Goal: Transaction & Acquisition: Purchase product/service

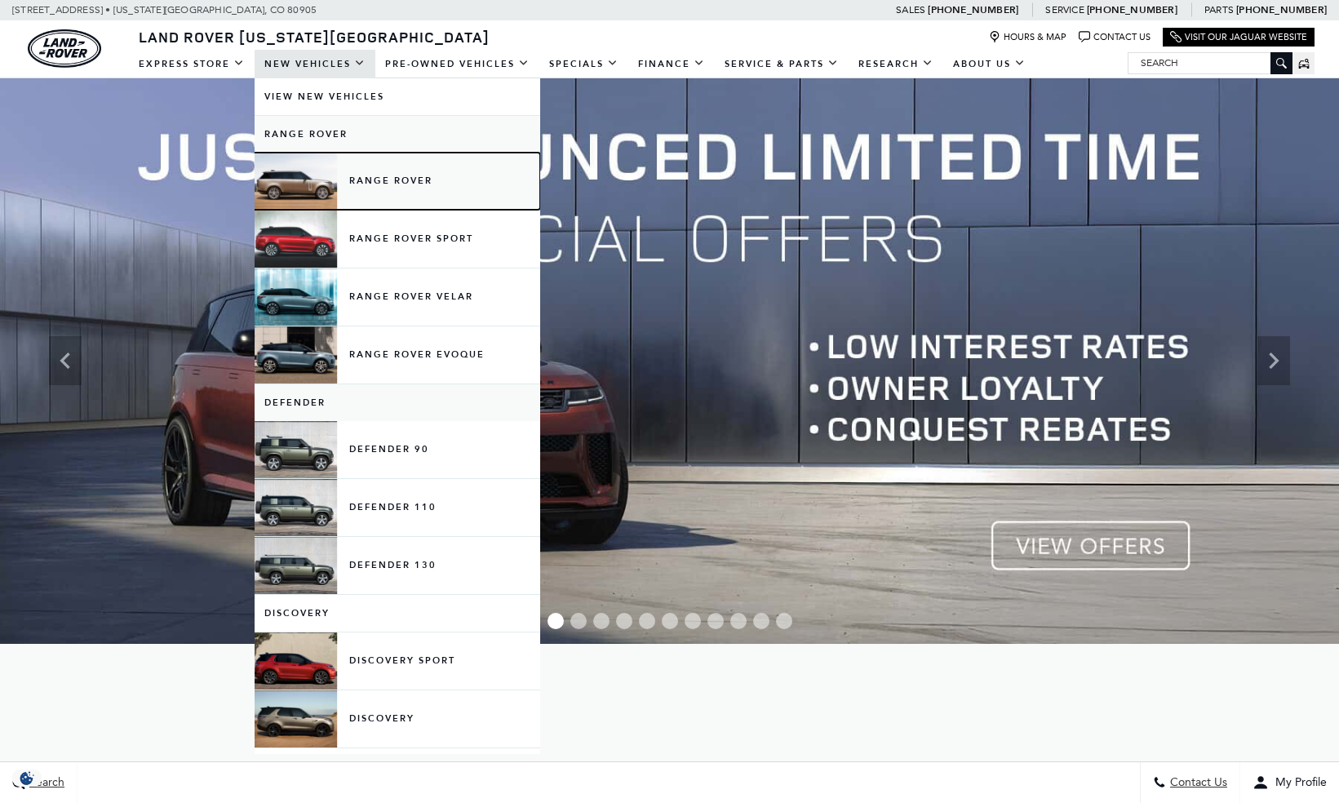
drag, startPoint x: 0, startPoint y: 0, endPoint x: 356, endPoint y: 178, distance: 397.7
click at [356, 178] on link "Range Rover" at bounding box center [398, 181] width 286 height 57
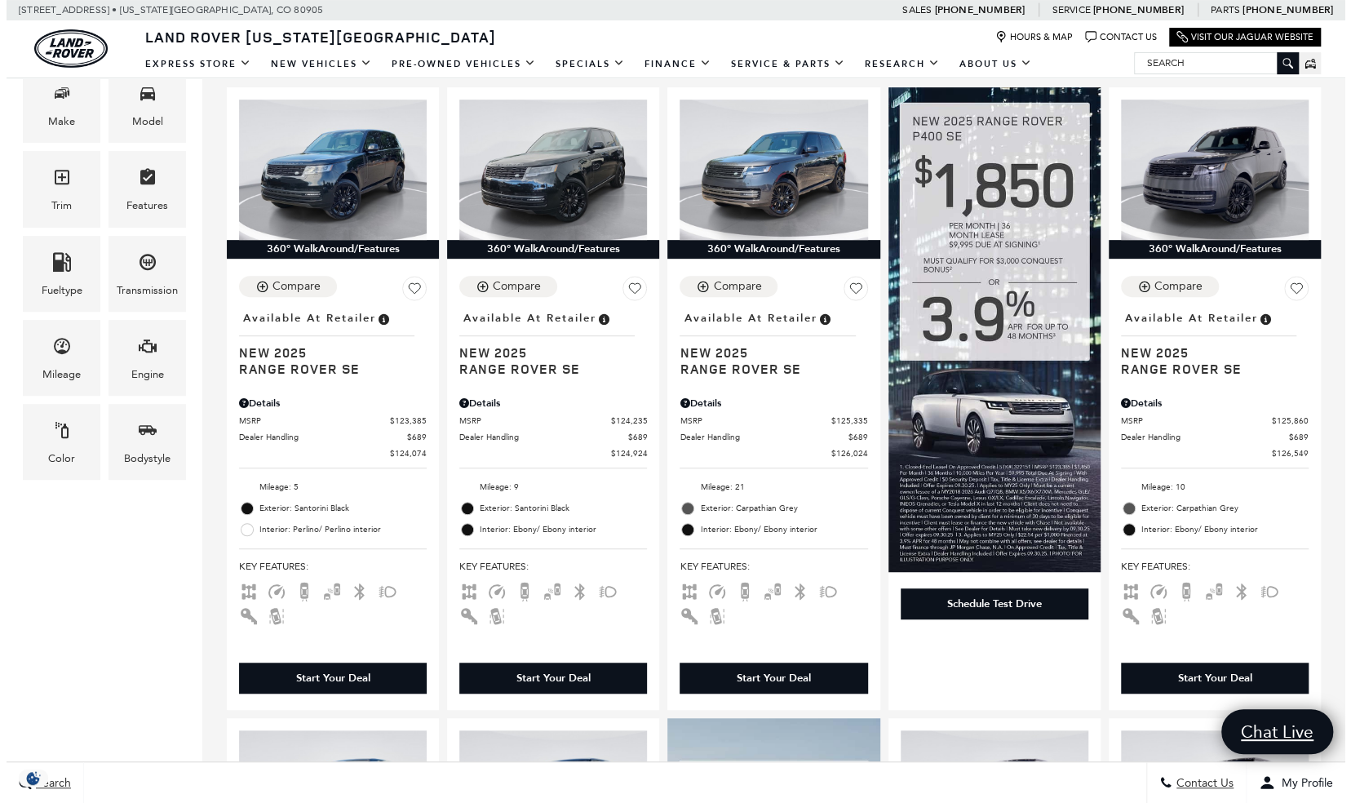
scroll to position [417, 0]
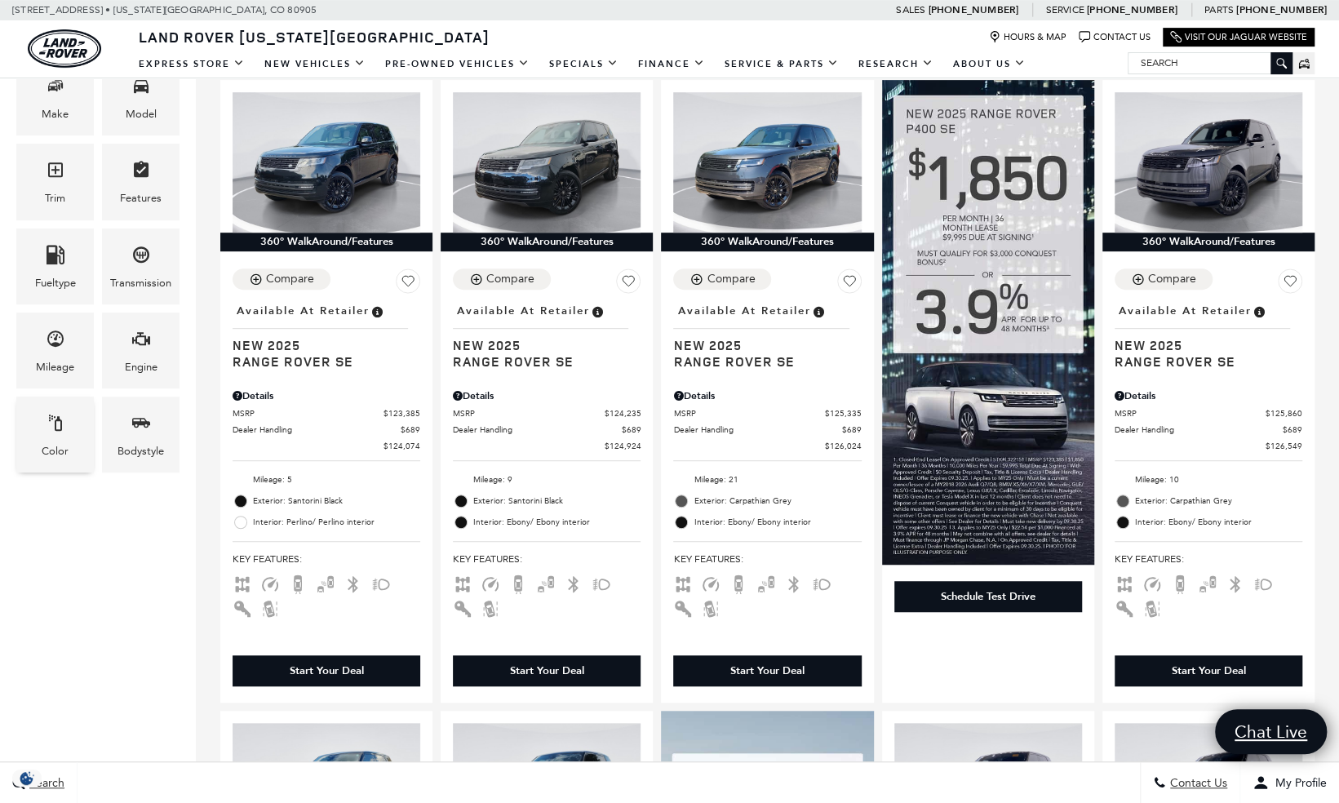
click at [51, 442] on div "Color" at bounding box center [55, 451] width 27 height 18
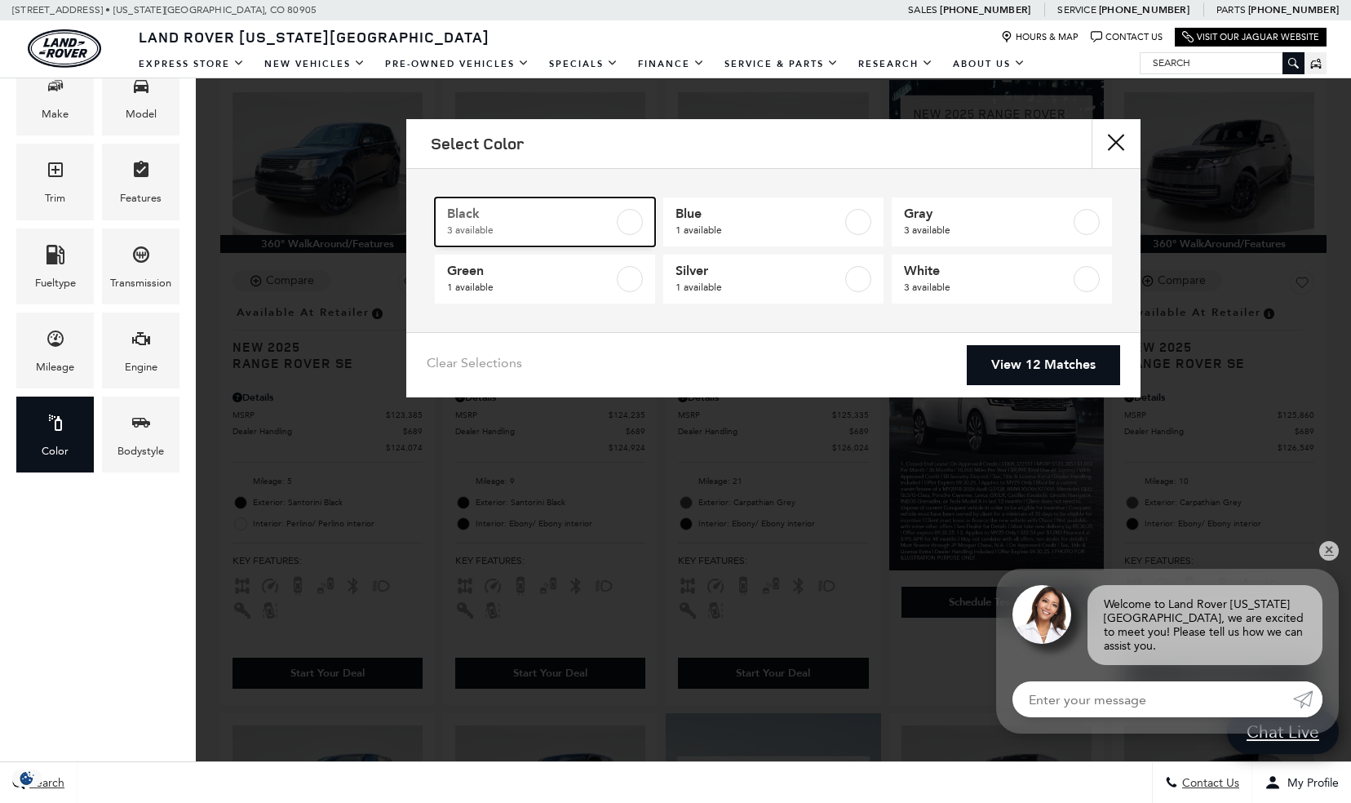
click at [625, 224] on label at bounding box center [630, 222] width 26 height 26
type input "$148,214"
checkbox input "true"
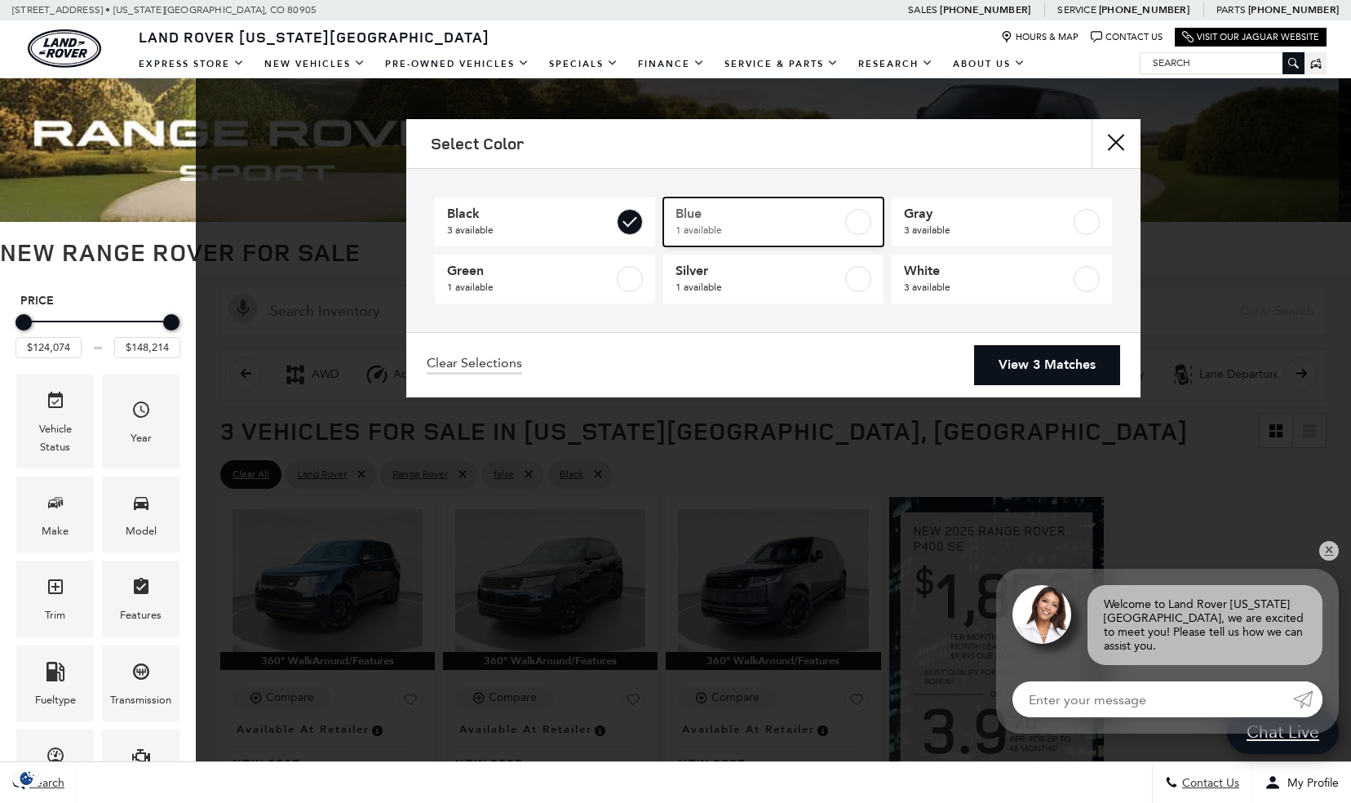
click at [858, 225] on label at bounding box center [858, 222] width 26 height 26
type input "$159,404"
checkbox input "true"
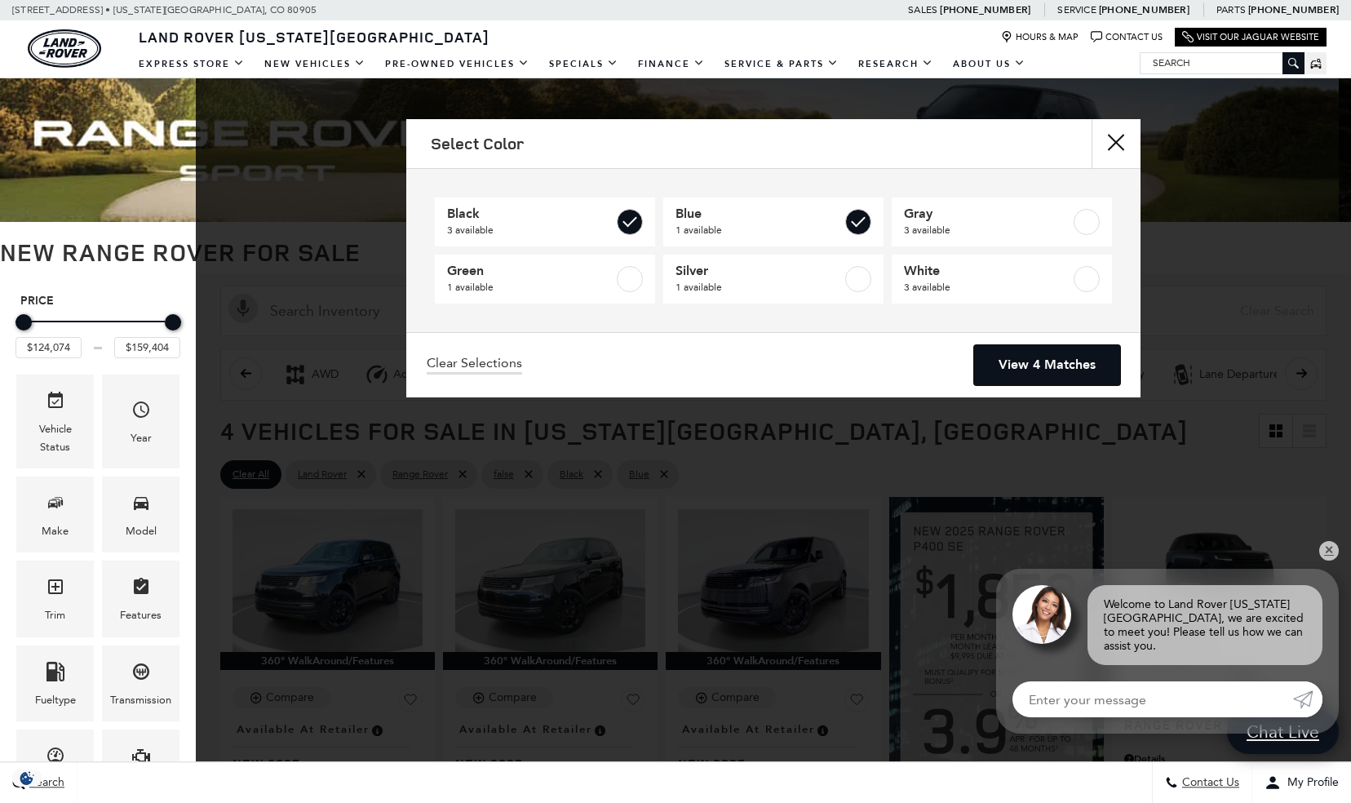
click at [1021, 359] on link "View 4 Matches" at bounding box center [1047, 365] width 146 height 40
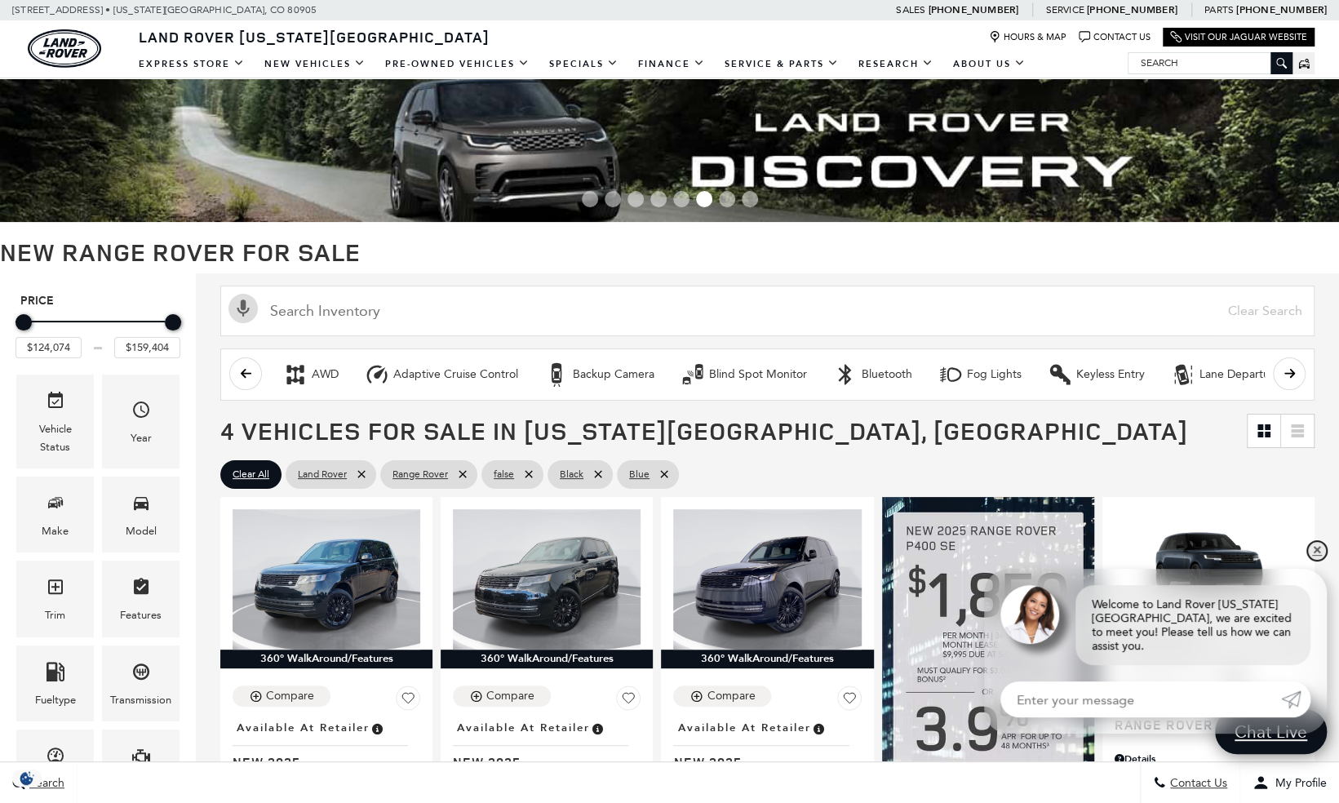
click at [1317, 561] on link "✕" at bounding box center [1317, 551] width 20 height 20
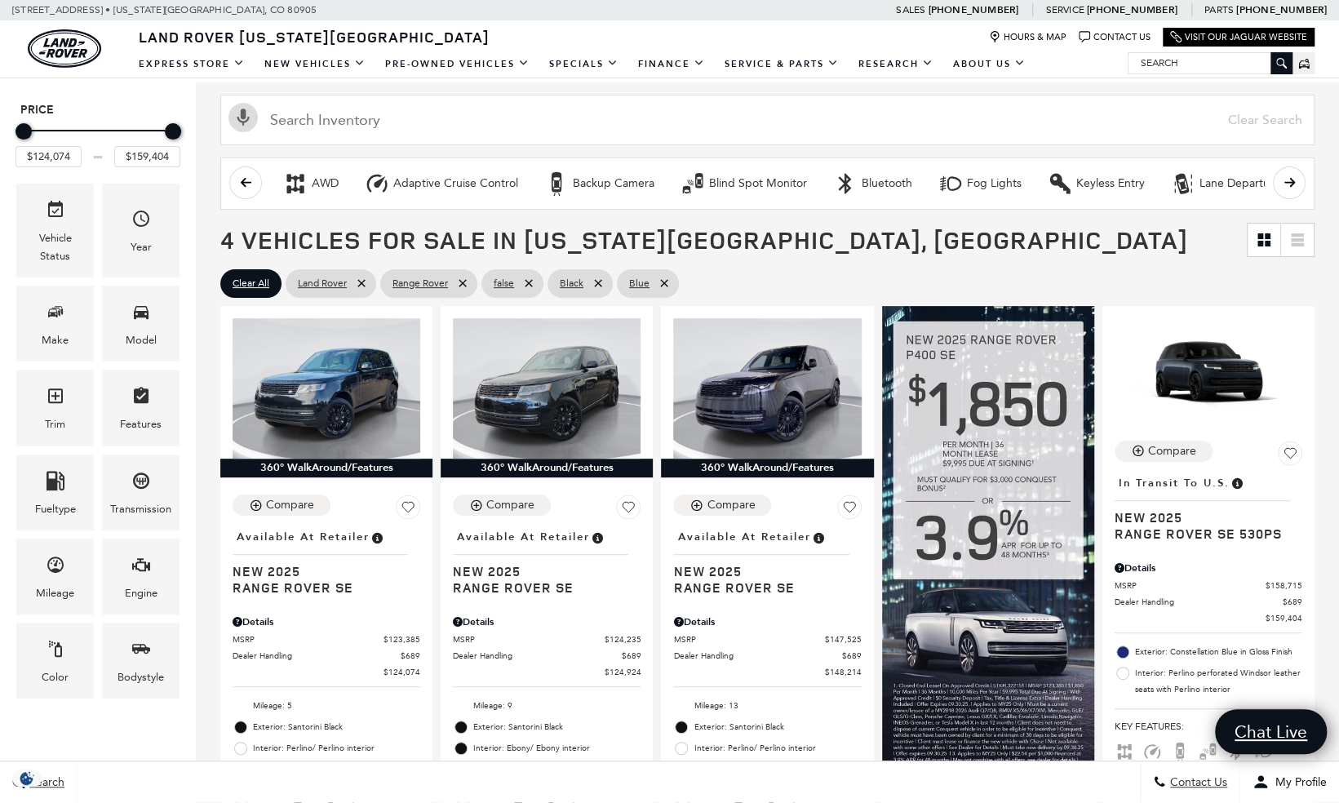
scroll to position [333, 0]
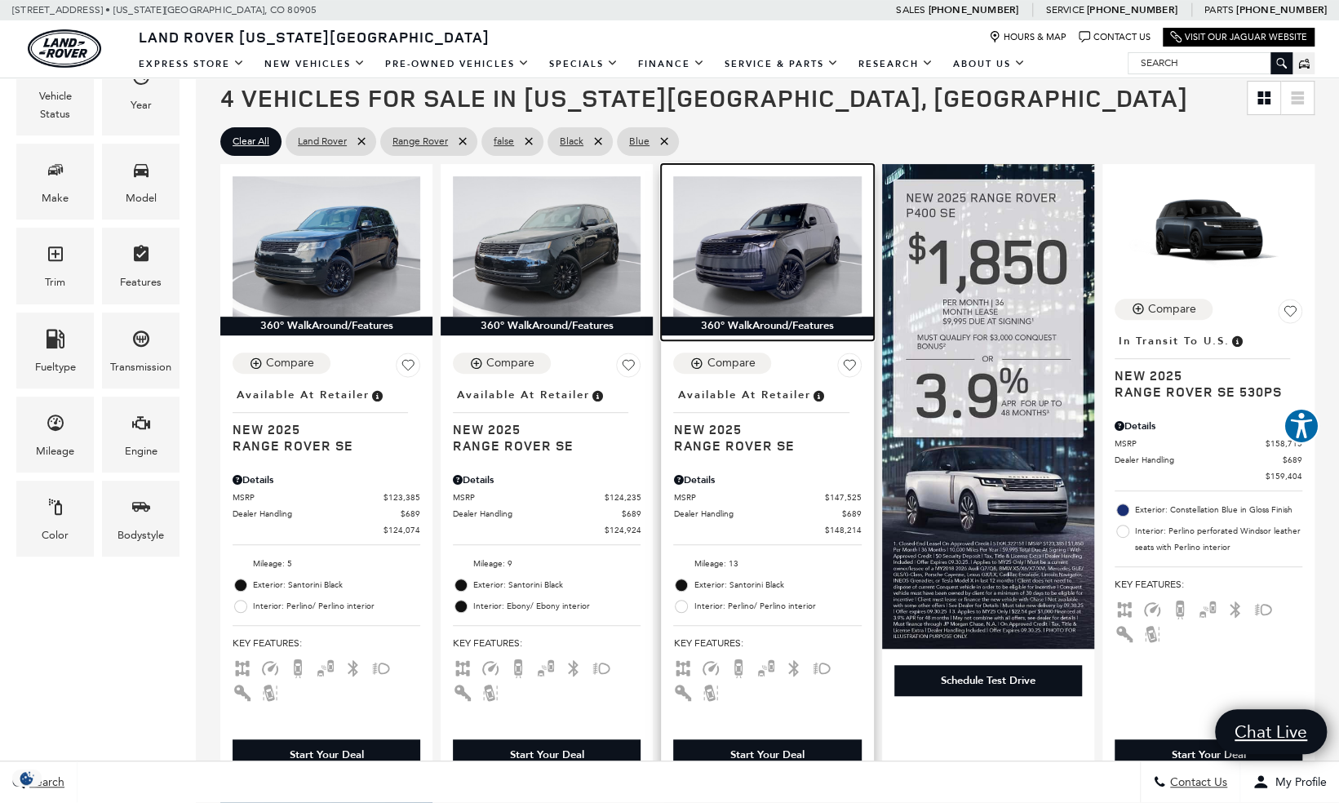
click at [778, 269] on img at bounding box center [767, 246] width 188 height 141
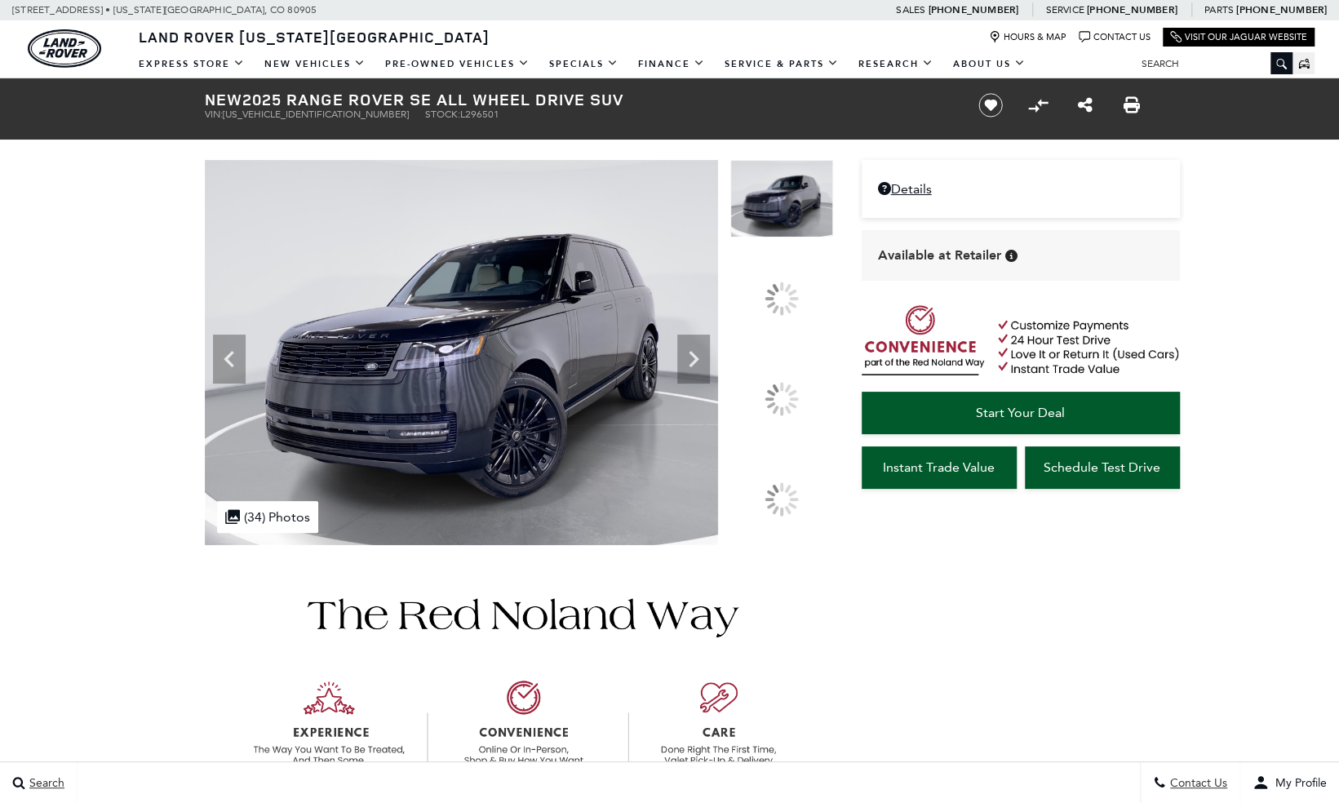
click at [698, 367] on icon at bounding box center [694, 359] width 10 height 16
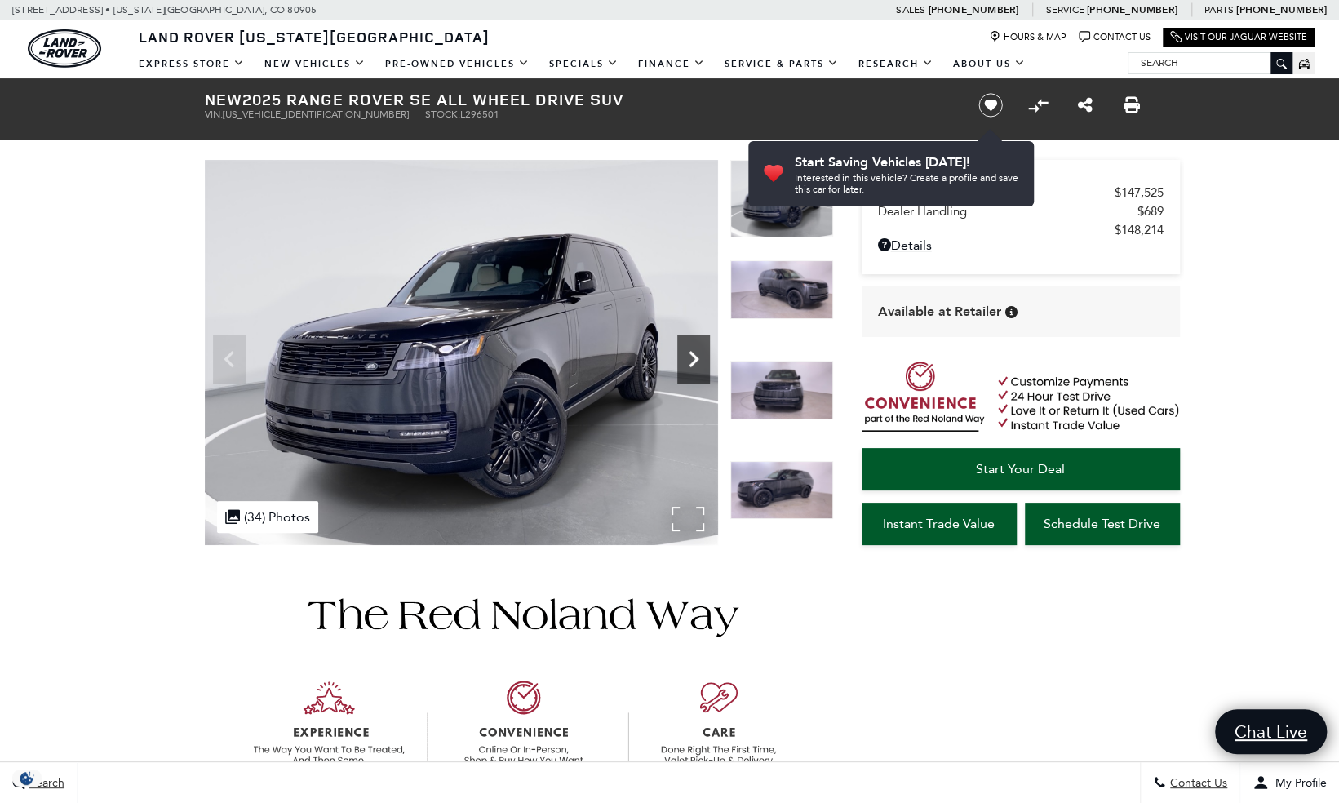
click at [701, 362] on icon "Next" at bounding box center [693, 359] width 33 height 33
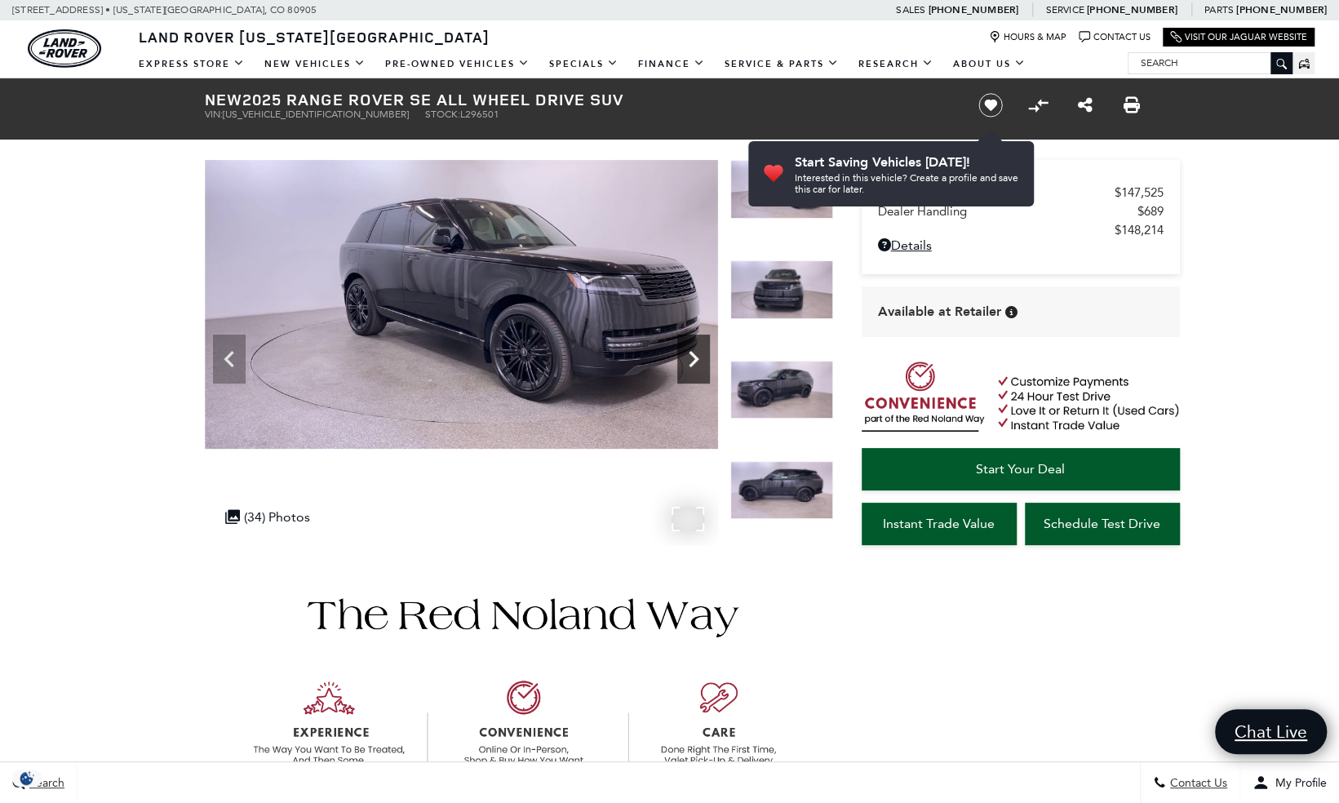
click at [701, 362] on icon "Next" at bounding box center [693, 359] width 33 height 33
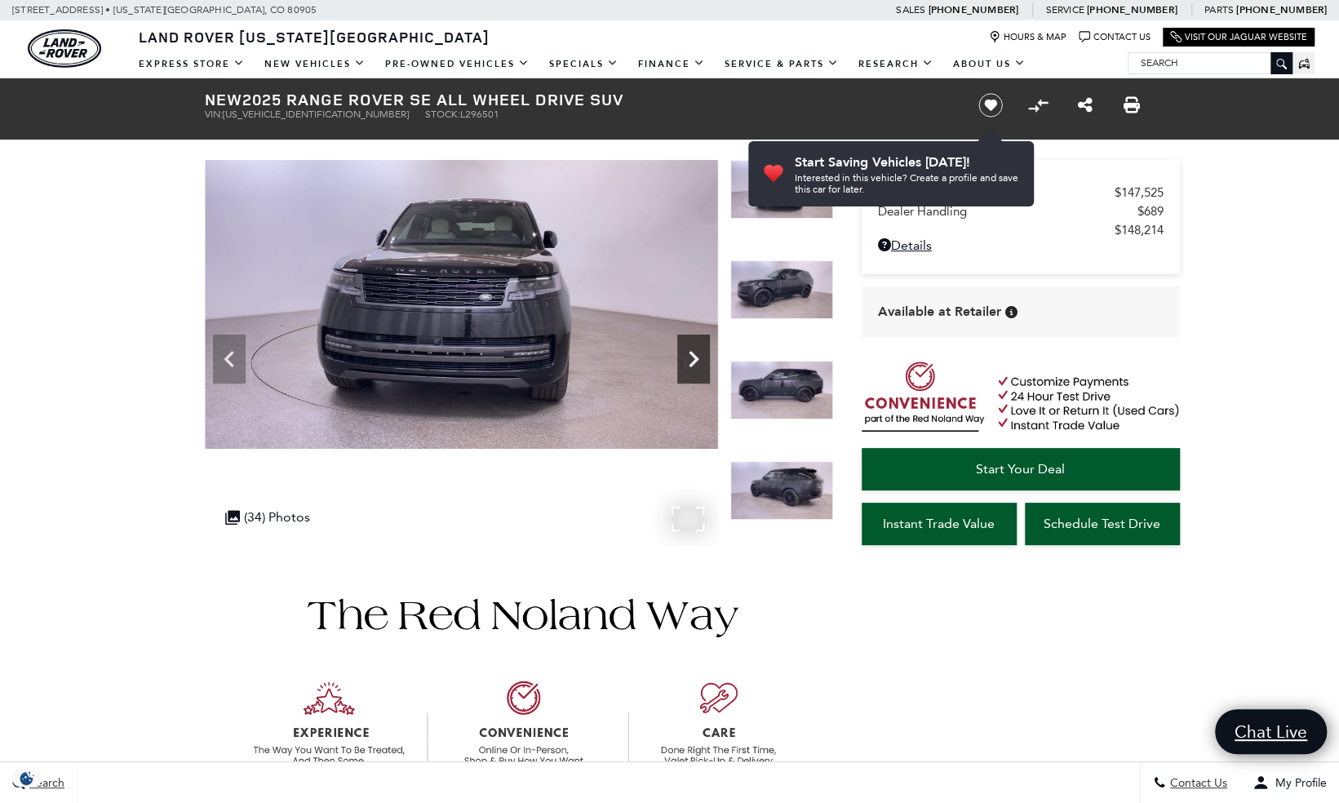
click at [701, 362] on icon "Next" at bounding box center [693, 359] width 33 height 33
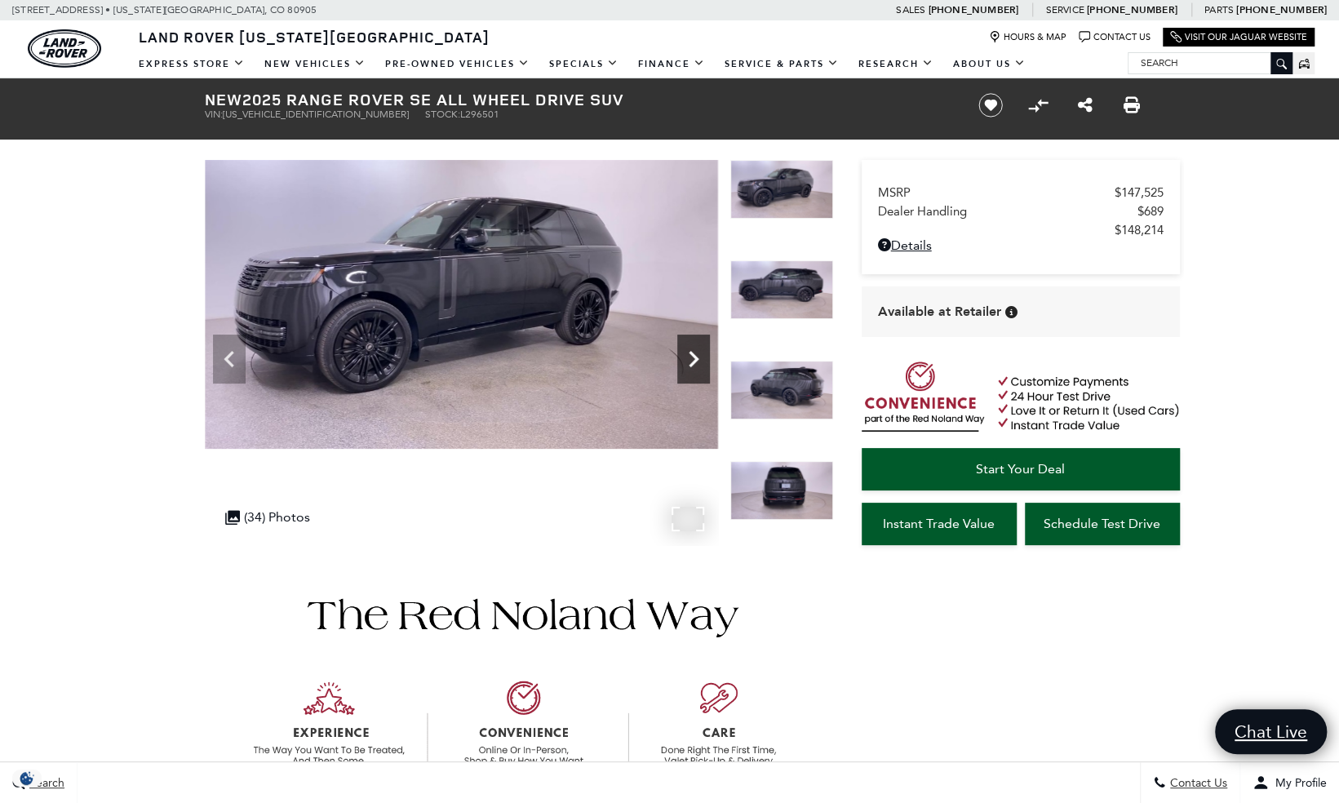
click at [701, 362] on icon "Next" at bounding box center [693, 359] width 33 height 33
